Goal: Information Seeking & Learning: Check status

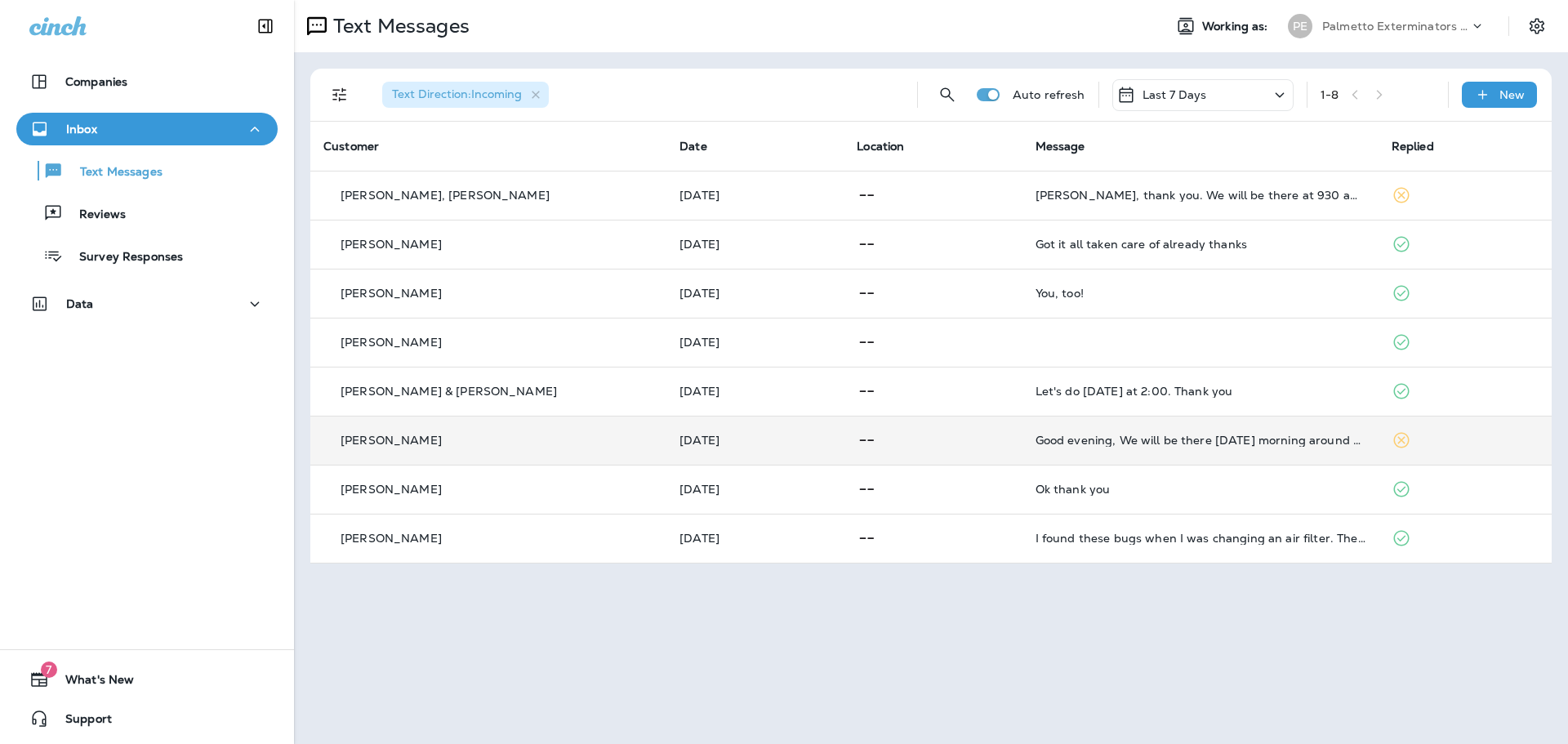
click at [961, 430] on p at bounding box center [933, 440] width 152 height 20
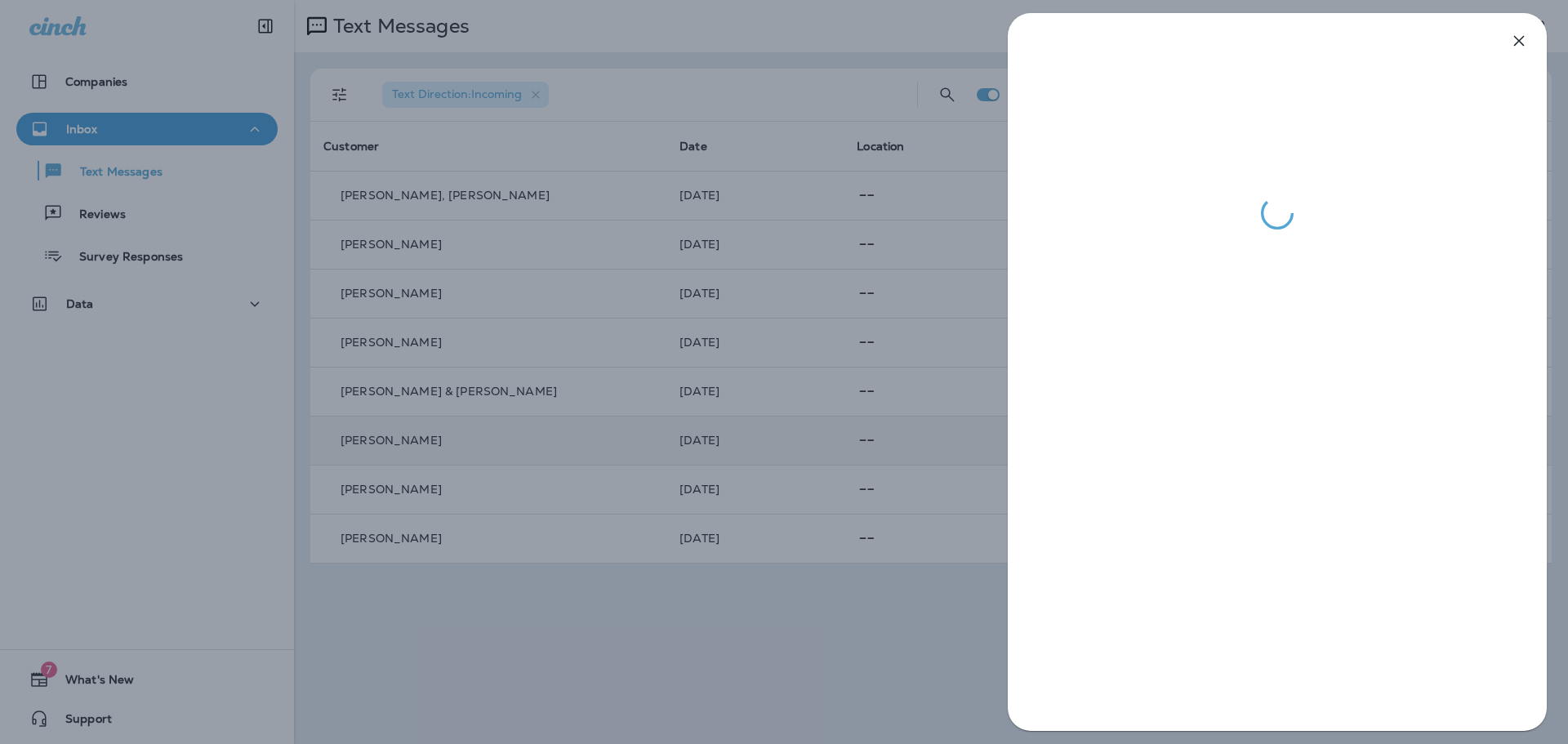
click at [1515, 40] on icon "button" at bounding box center [1519, 41] width 20 height 20
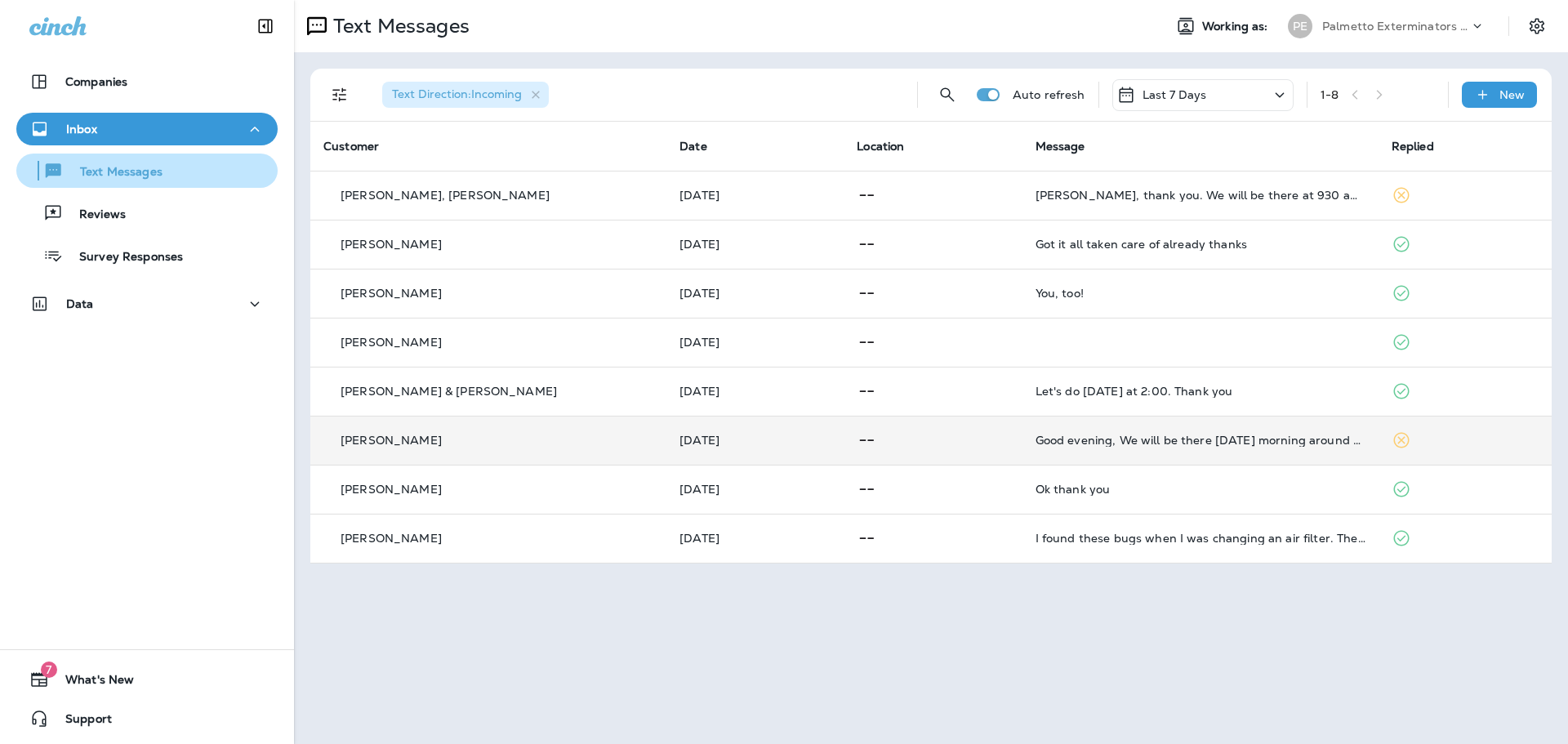
click at [134, 175] on p "Text Messages" at bounding box center [113, 173] width 99 height 15
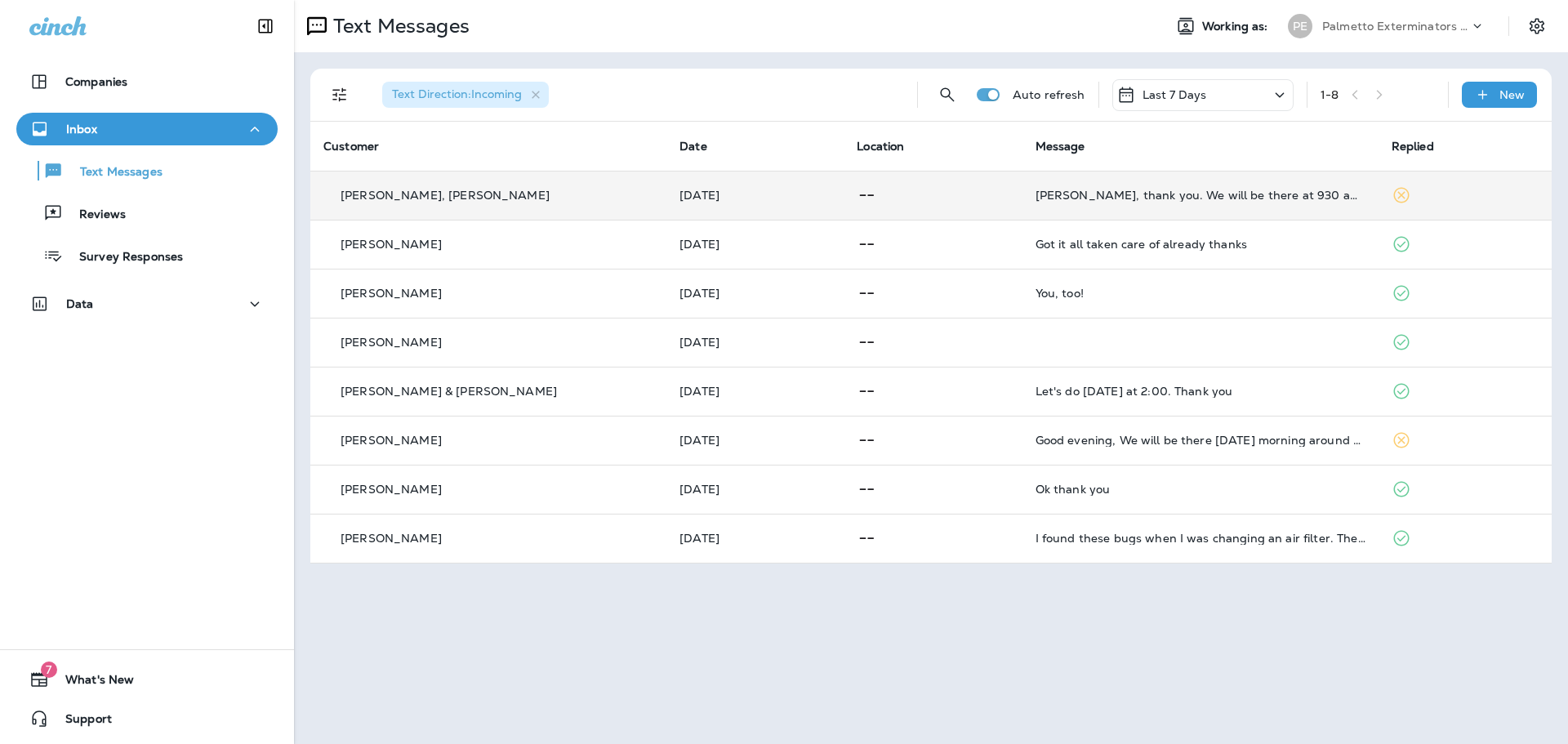
click at [980, 189] on p at bounding box center [933, 195] width 152 height 20
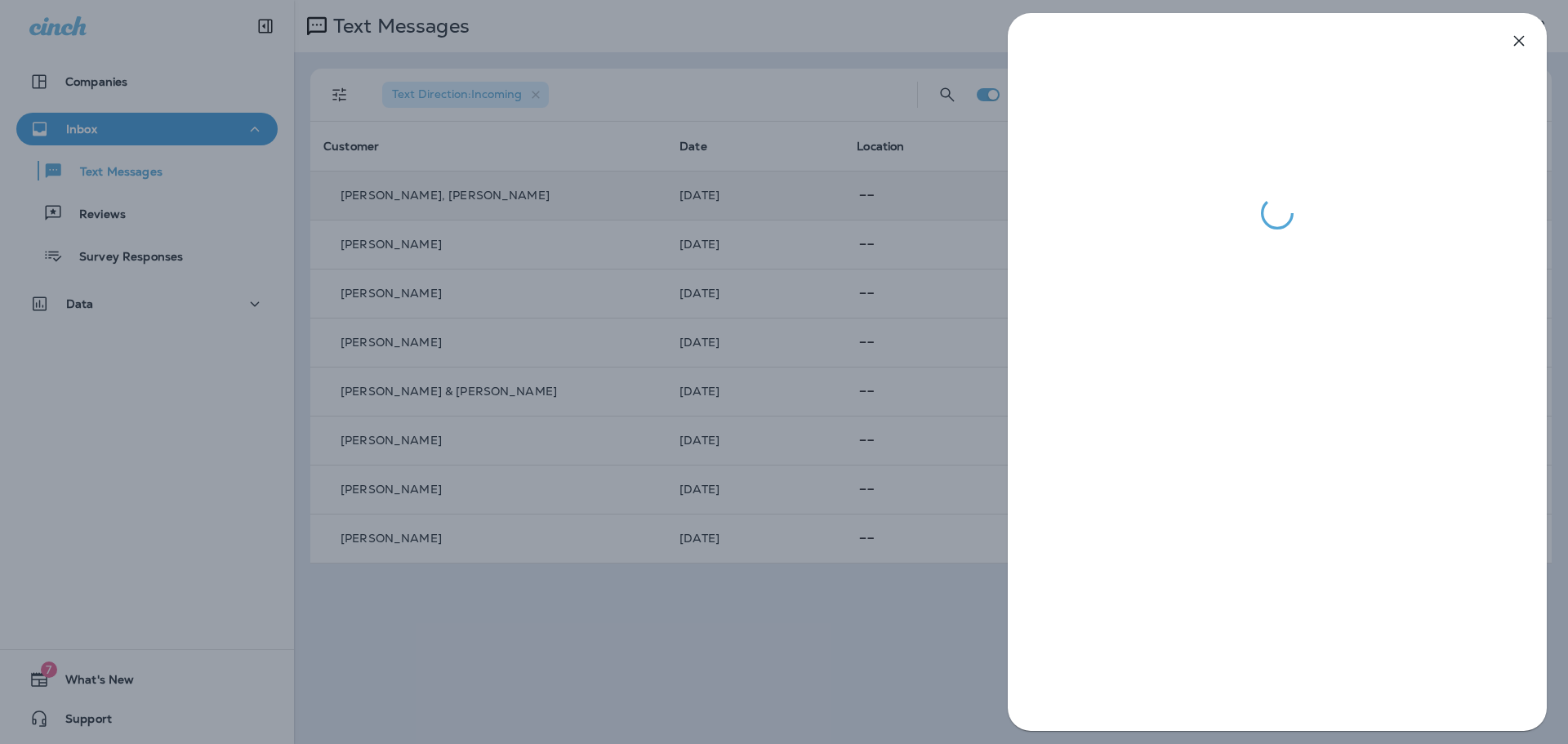
click at [1515, 46] on icon "button" at bounding box center [1520, 41] width 10 height 10
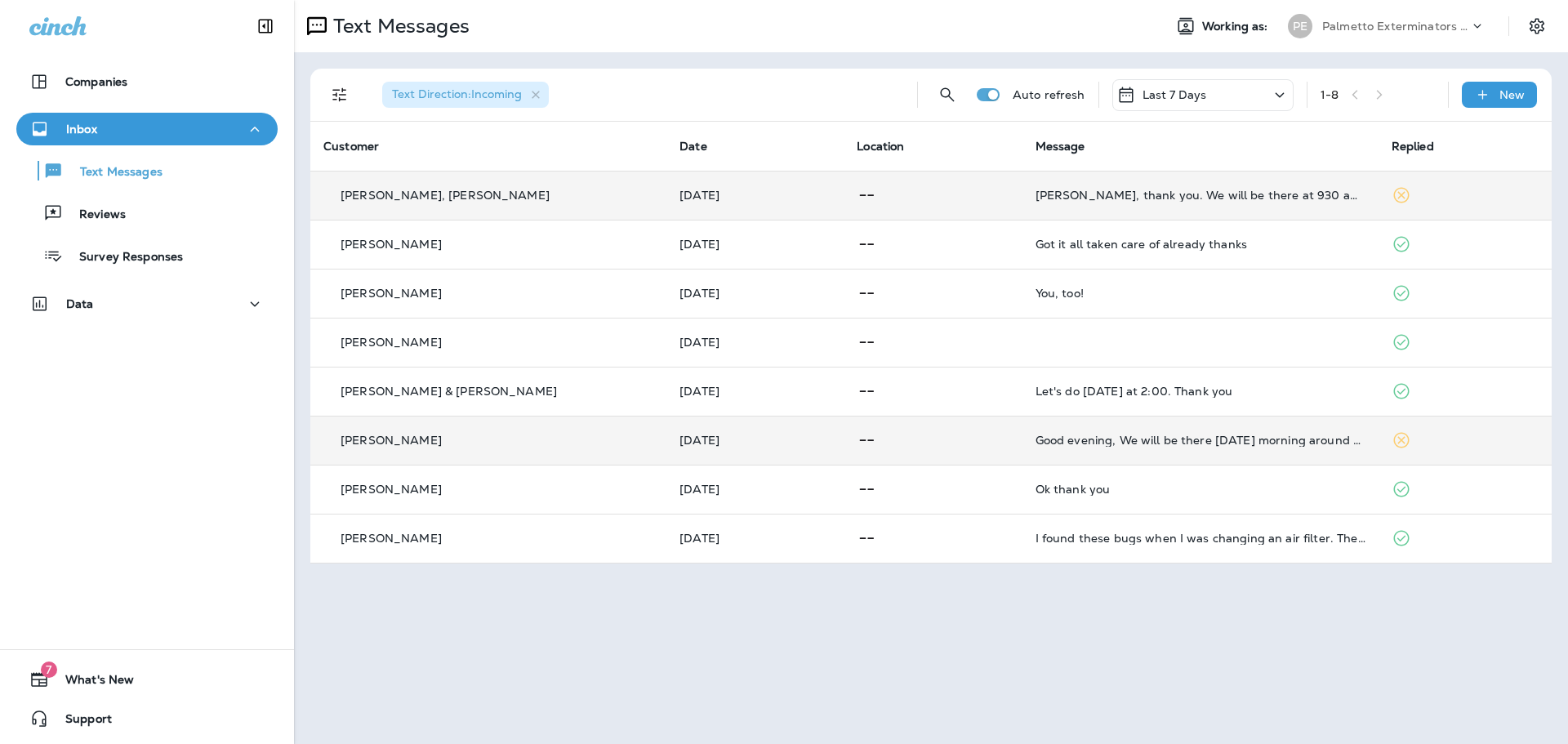
click at [945, 447] on p at bounding box center [933, 440] width 152 height 20
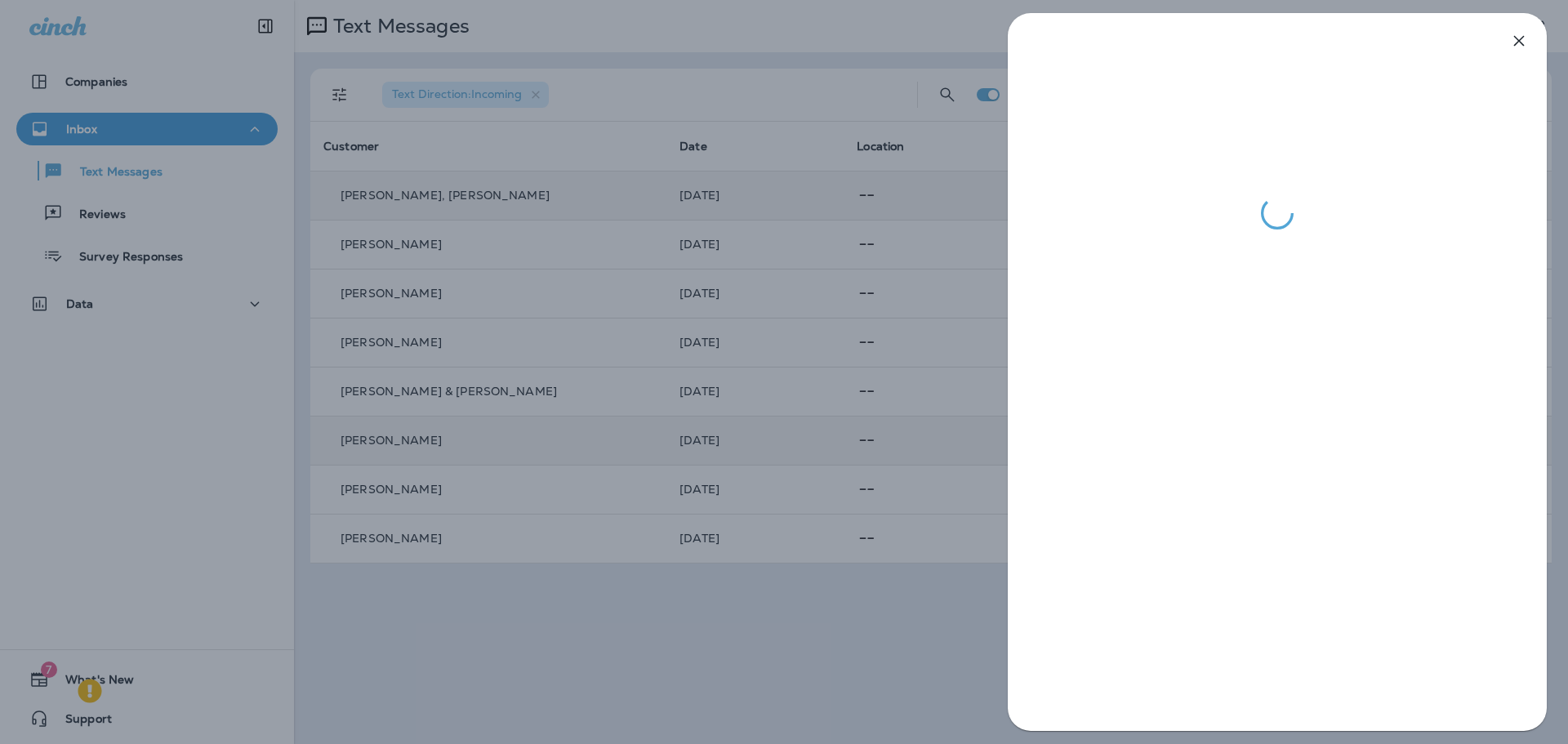
click at [1522, 42] on icon "button" at bounding box center [1519, 41] width 20 height 20
